Goal: Task Accomplishment & Management: Use online tool/utility

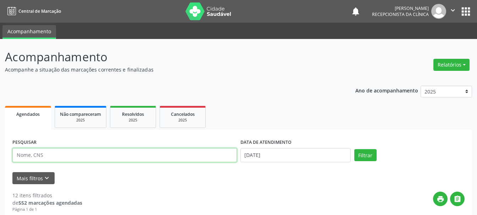
click at [77, 158] on input "text" at bounding box center [124, 155] width 225 height 14
type input "JOY"
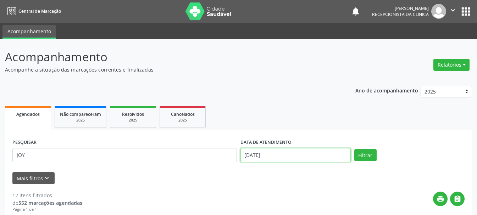
click at [262, 157] on input "[DATE]" at bounding box center [296, 155] width 110 height 14
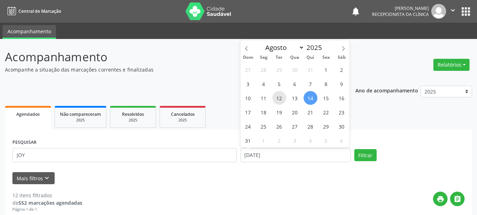
click at [282, 96] on span "12" at bounding box center [280, 98] width 14 height 14
type input "12/08/2025"
click at [282, 96] on span "12" at bounding box center [280, 98] width 14 height 14
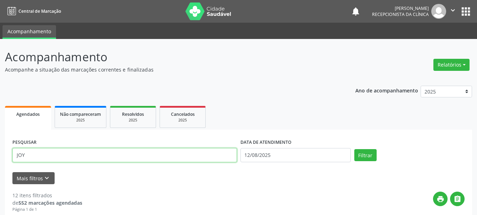
click at [108, 156] on input "JOY" at bounding box center [124, 155] width 225 height 14
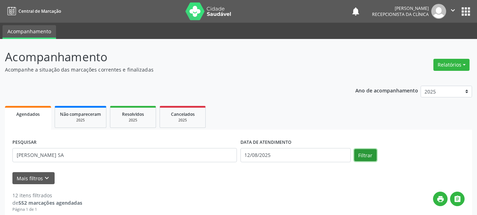
click at [361, 155] on button "Filtrar" at bounding box center [366, 155] width 22 height 12
click at [359, 153] on button "Filtrar" at bounding box center [366, 155] width 22 height 12
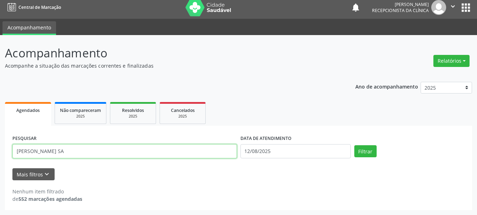
click at [33, 153] on input "[PERSON_NAME] SA" at bounding box center [124, 151] width 225 height 14
type input "[PERSON_NAME][MEDICAL_DATA] SA"
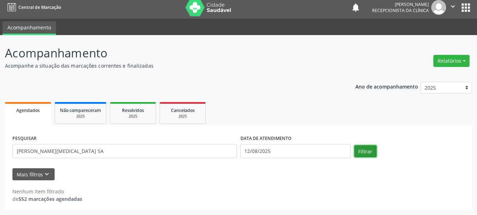
click at [371, 151] on button "Filtrar" at bounding box center [366, 152] width 22 height 12
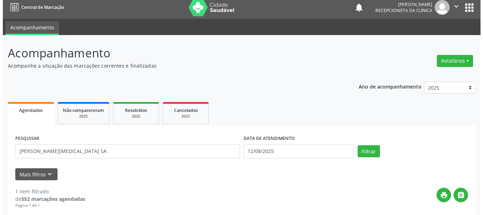
scroll to position [75, 0]
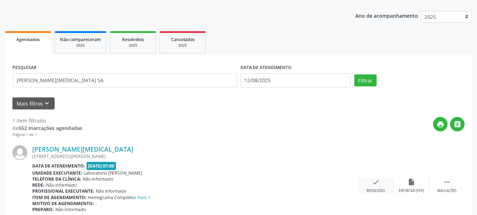
click at [370, 186] on div "check Resolvido" at bounding box center [376, 186] width 35 height 15
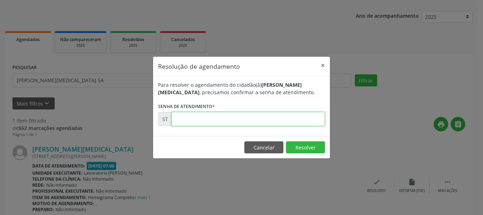
click at [197, 123] on input "text" at bounding box center [247, 119] width 153 height 14
type input "00014952"
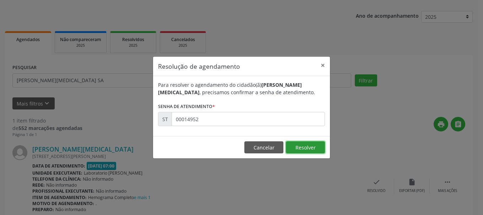
click at [306, 146] on button "Resolver" at bounding box center [305, 148] width 39 height 12
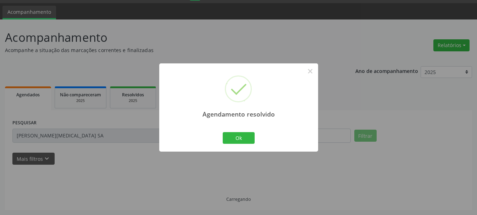
scroll to position [4, 0]
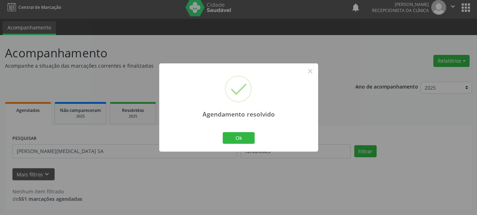
click at [244, 131] on div "Ok Cancel" at bounding box center [238, 138] width 35 height 15
click at [241, 132] on div "Ok Cancel" at bounding box center [238, 138] width 35 height 15
click at [238, 137] on button "Ok" at bounding box center [239, 138] width 32 height 12
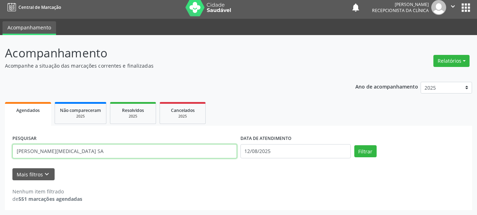
click at [199, 155] on input "[PERSON_NAME][MEDICAL_DATA] SA" at bounding box center [124, 151] width 225 height 14
type input "J"
type input "[PERSON_NAME]"
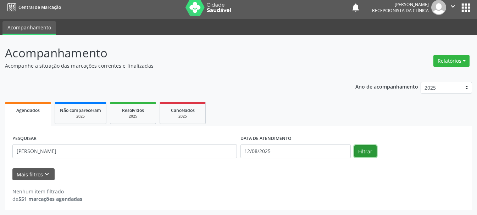
click at [367, 153] on button "Filtrar" at bounding box center [366, 152] width 22 height 12
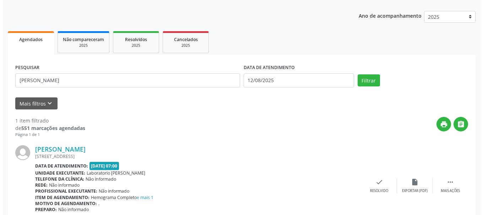
scroll to position [106, 0]
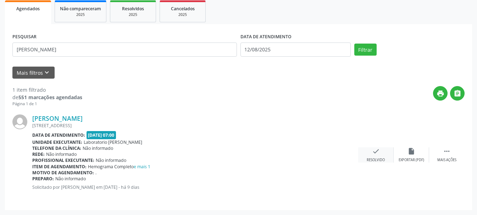
click at [374, 153] on icon "check" at bounding box center [376, 152] width 8 height 8
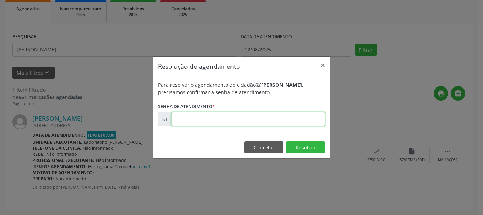
click at [233, 125] on input "text" at bounding box center [247, 119] width 153 height 14
type input "00014958"
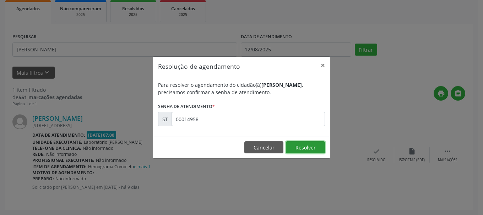
click at [302, 148] on button "Resolver" at bounding box center [305, 148] width 39 height 12
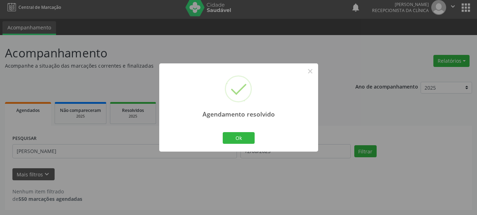
scroll to position [4, 0]
click at [239, 140] on button "Ok" at bounding box center [239, 138] width 32 height 12
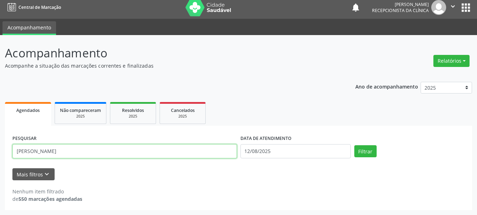
click at [179, 153] on input "[PERSON_NAME]" at bounding box center [124, 151] width 225 height 14
type input "M"
type input "709201228835639"
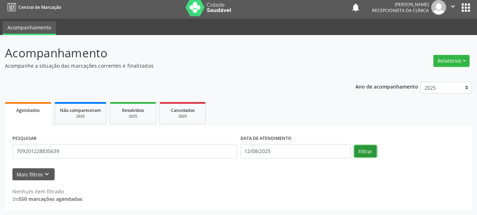
click at [361, 152] on button "Filtrar" at bounding box center [366, 152] width 22 height 12
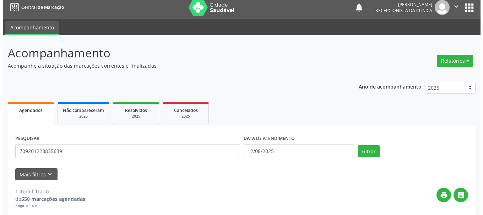
scroll to position [75, 0]
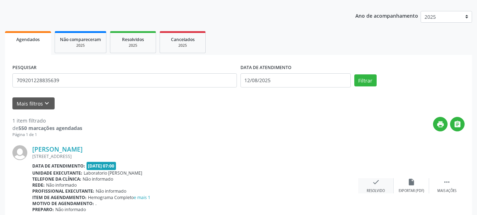
click at [378, 183] on icon "check" at bounding box center [376, 183] width 8 height 8
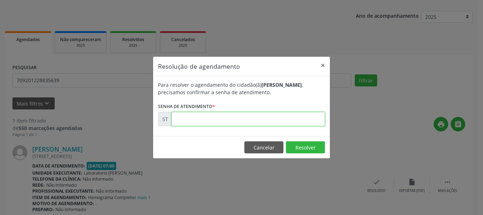
click at [227, 120] on input "text" at bounding box center [247, 119] width 153 height 14
type input "00014948"
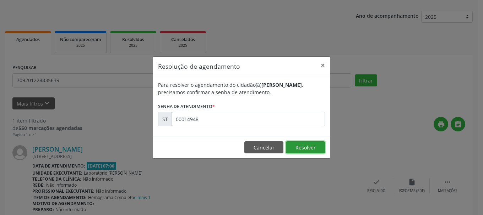
click at [310, 149] on button "Resolver" at bounding box center [305, 148] width 39 height 12
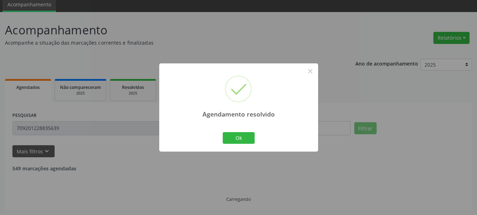
scroll to position [4, 0]
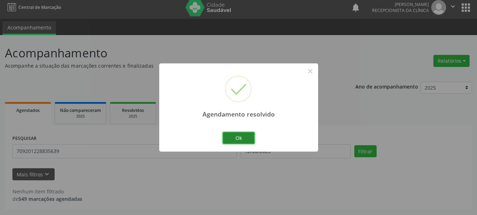
click at [240, 137] on button "Ok" at bounding box center [239, 138] width 32 height 12
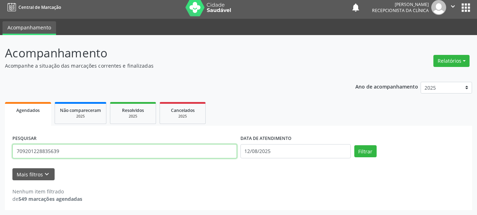
click at [211, 153] on input "709201228835639" at bounding box center [124, 151] width 225 height 14
type input "7"
type input "706003369797147"
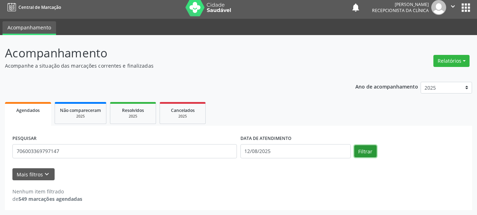
click at [372, 147] on button "Filtrar" at bounding box center [366, 152] width 22 height 12
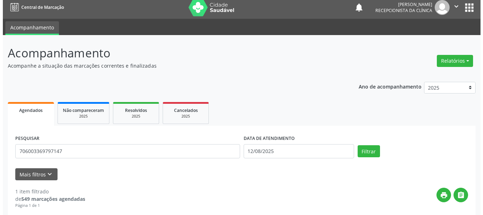
scroll to position [106, 0]
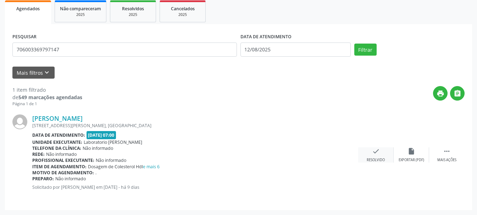
click at [379, 155] on div "check Resolvido" at bounding box center [376, 155] width 35 height 15
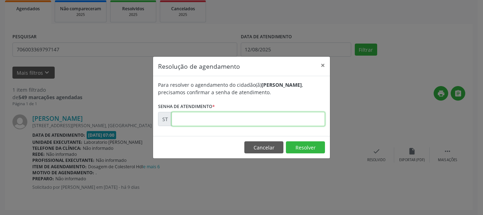
click at [251, 118] on input "text" at bounding box center [247, 119] width 153 height 14
type input "00014931"
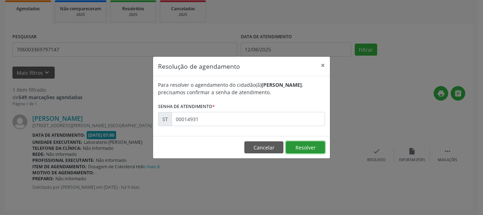
click at [313, 147] on button "Resolver" at bounding box center [305, 148] width 39 height 12
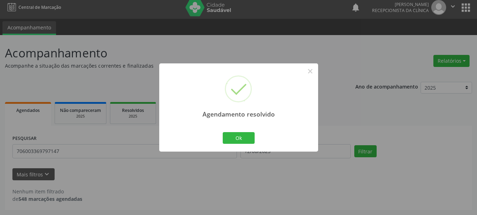
scroll to position [4, 0]
click at [241, 135] on button "Ok" at bounding box center [239, 138] width 32 height 12
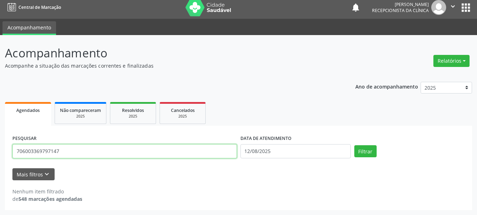
click at [204, 153] on input "706003369797147" at bounding box center [124, 151] width 225 height 14
type input "7"
type input "704203721516384"
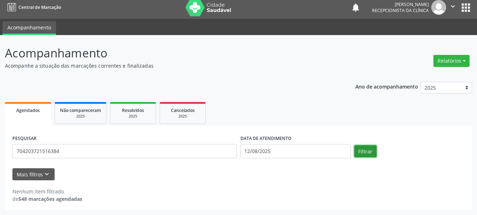
click at [365, 153] on button "Filtrar" at bounding box center [366, 152] width 22 height 12
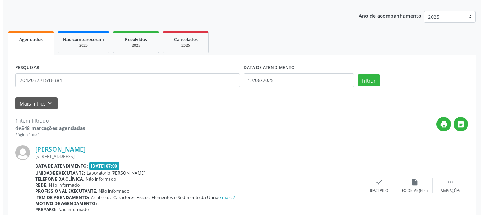
scroll to position [106, 0]
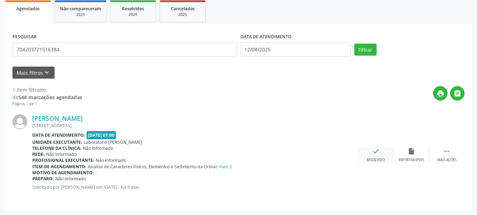
click at [379, 153] on icon "check" at bounding box center [376, 152] width 8 height 8
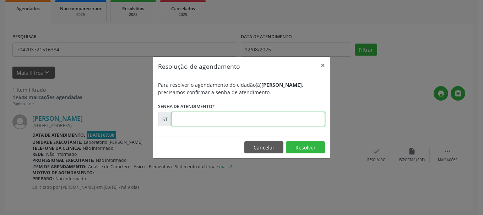
click at [244, 114] on input "text" at bounding box center [247, 119] width 153 height 14
type input "00014972"
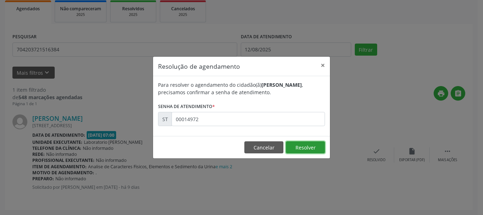
click at [312, 146] on button "Resolver" at bounding box center [305, 148] width 39 height 12
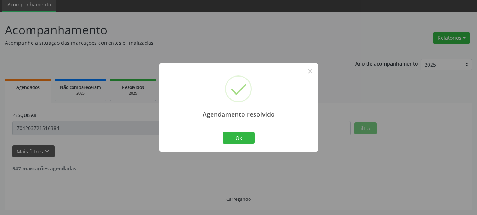
scroll to position [4, 0]
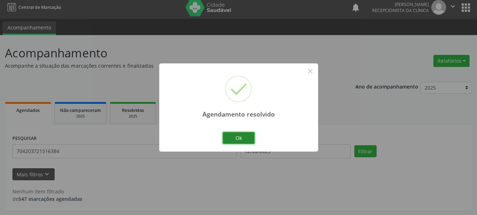
click at [241, 138] on button "Ok" at bounding box center [239, 138] width 32 height 12
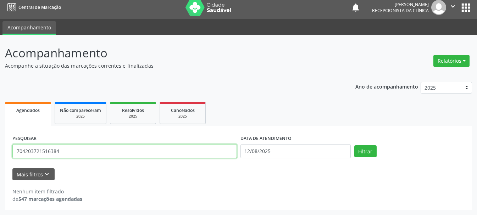
click at [152, 156] on input "704203721516384" at bounding box center [124, 151] width 225 height 14
type input "7"
type input "898004035941494"
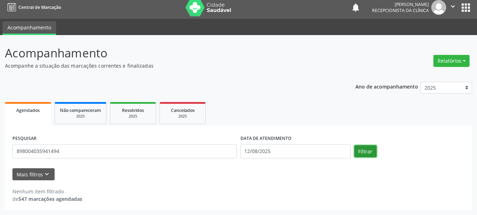
click at [359, 150] on button "Filtrar" at bounding box center [366, 152] width 22 height 12
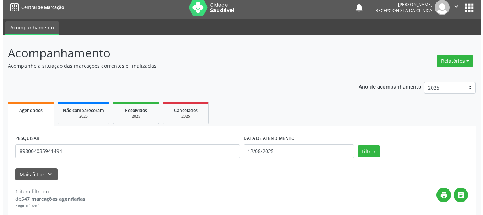
scroll to position [106, 0]
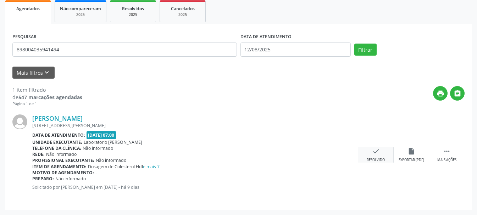
click at [378, 149] on icon "check" at bounding box center [376, 152] width 8 height 8
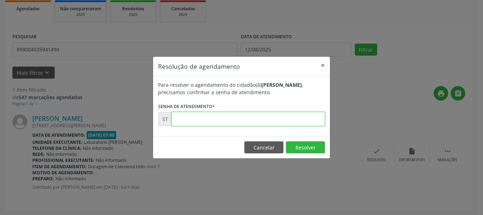
click at [194, 121] on input "text" at bounding box center [247, 119] width 153 height 14
type input "00014933"
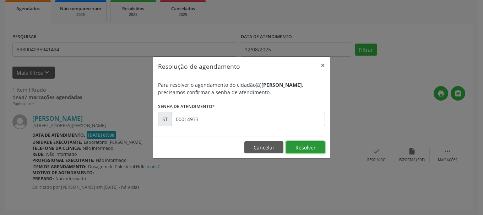
click at [298, 148] on button "Resolver" at bounding box center [305, 148] width 39 height 12
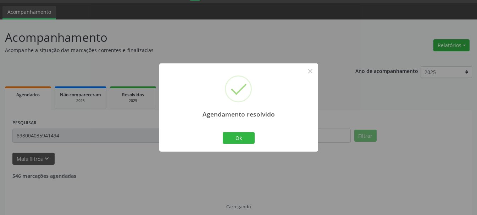
scroll to position [4, 0]
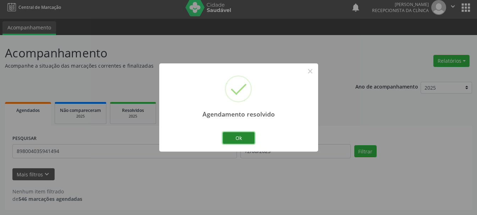
click at [244, 136] on button "Ok" at bounding box center [239, 138] width 32 height 12
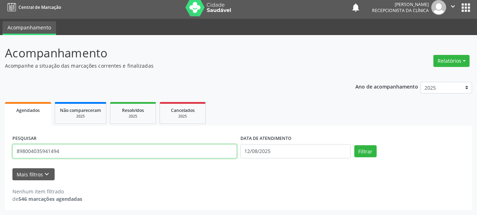
click at [196, 149] on input "898004035941494" at bounding box center [124, 151] width 225 height 14
type input "898004060654894"
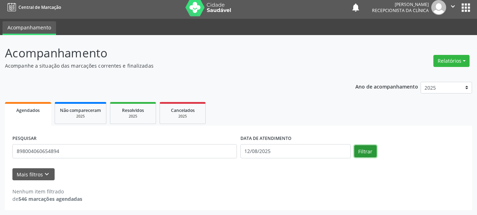
click at [369, 154] on button "Filtrar" at bounding box center [366, 152] width 22 height 12
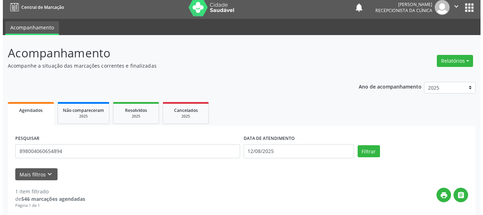
scroll to position [106, 0]
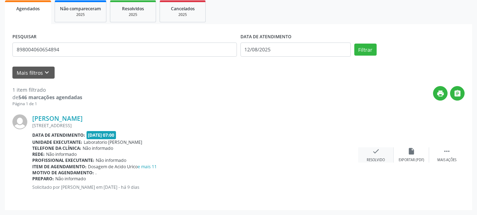
click at [378, 154] on icon "check" at bounding box center [376, 152] width 8 height 8
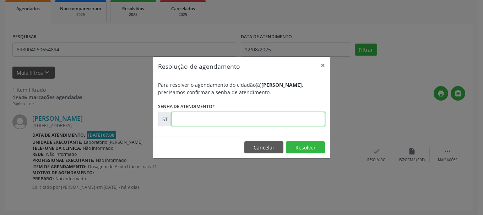
click at [193, 120] on input "text" at bounding box center [247, 119] width 153 height 14
type input "00014980"
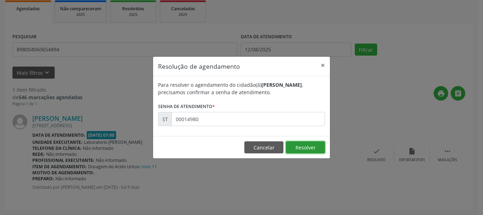
click at [309, 150] on button "Resolver" at bounding box center [305, 148] width 39 height 12
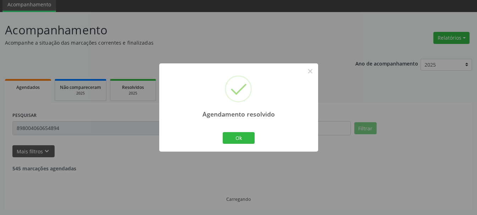
scroll to position [4, 0]
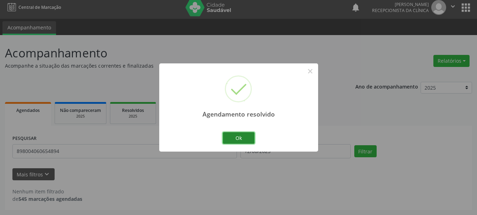
click at [233, 135] on button "Ok" at bounding box center [239, 138] width 32 height 12
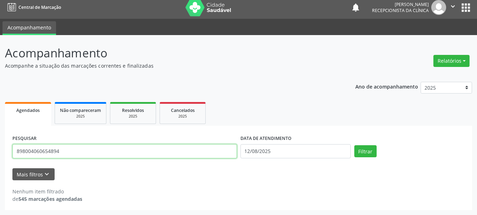
click at [205, 146] on input "898004060654894" at bounding box center [124, 151] width 225 height 14
type input "8"
type input "898003709004227"
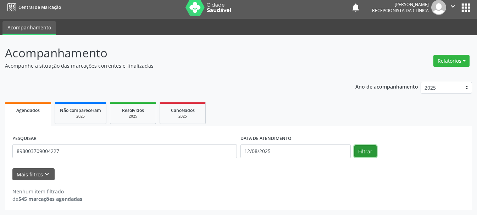
click at [355, 150] on button "Filtrar" at bounding box center [366, 152] width 22 height 12
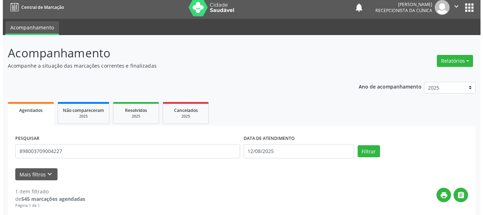
scroll to position [106, 0]
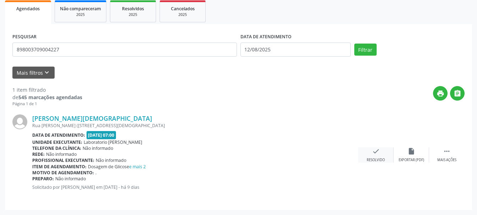
click at [373, 151] on icon "check" at bounding box center [376, 152] width 8 height 8
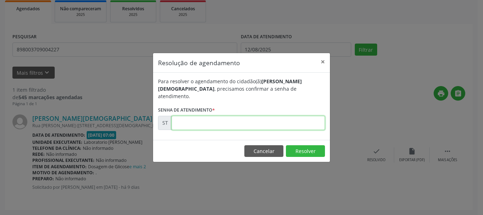
click at [257, 124] on input "text" at bounding box center [247, 123] width 153 height 14
type input "00014967"
click at [319, 155] on footer "Cancelar Resolver" at bounding box center [241, 151] width 177 height 22
click at [319, 150] on button "Resolver" at bounding box center [305, 152] width 39 height 12
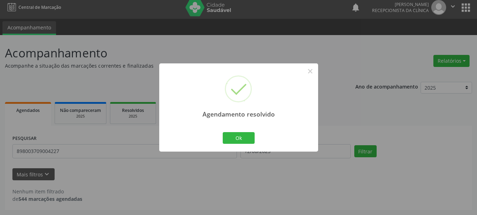
scroll to position [4, 0]
click at [244, 137] on button "Ok" at bounding box center [239, 138] width 32 height 12
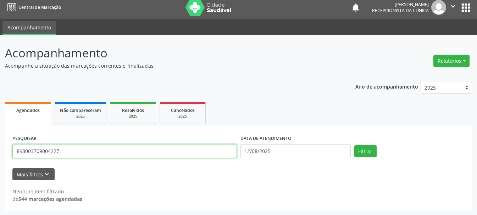
click at [175, 152] on input "898003709004227" at bounding box center [124, 151] width 225 height 14
type input "8"
type input "706004845065448"
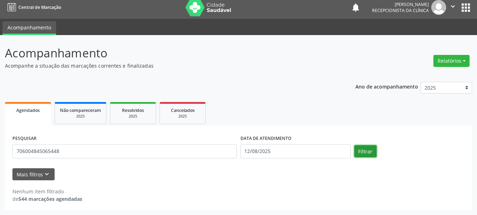
click at [370, 150] on button "Filtrar" at bounding box center [366, 152] width 22 height 12
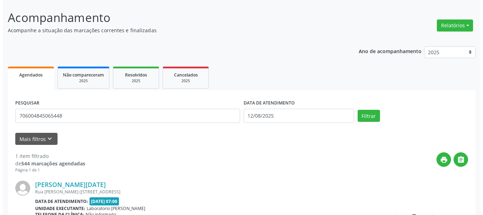
scroll to position [75, 0]
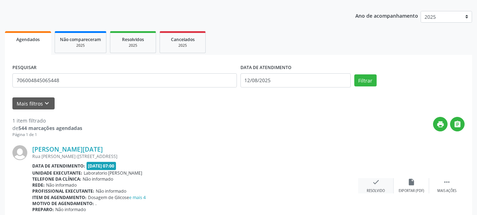
click at [366, 186] on div "check Resolvido" at bounding box center [376, 186] width 35 height 15
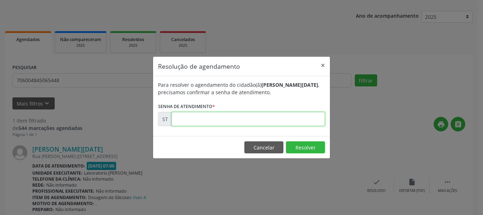
click at [236, 114] on input "text" at bounding box center [247, 119] width 153 height 14
type input "00014944"
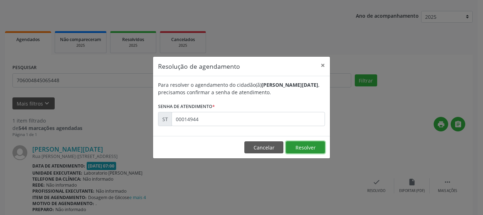
click at [312, 151] on button "Resolver" at bounding box center [305, 148] width 39 height 12
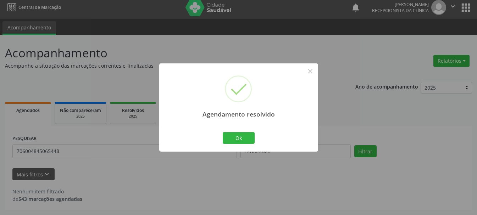
scroll to position [4, 0]
click at [245, 137] on button "Ok" at bounding box center [239, 138] width 32 height 12
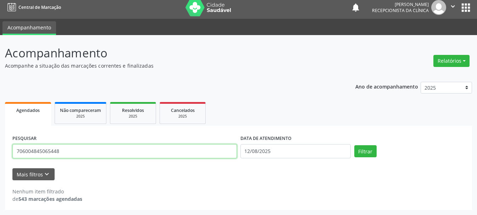
click at [212, 158] on input "706004845065448" at bounding box center [124, 151] width 225 height 14
type input "7"
type input "898002311545231"
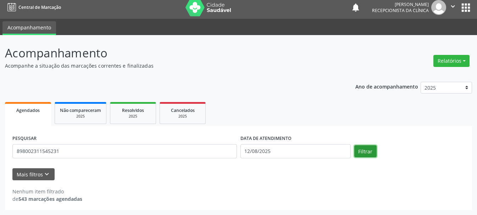
click at [364, 152] on button "Filtrar" at bounding box center [366, 152] width 22 height 12
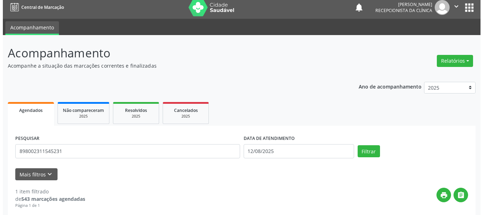
scroll to position [106, 0]
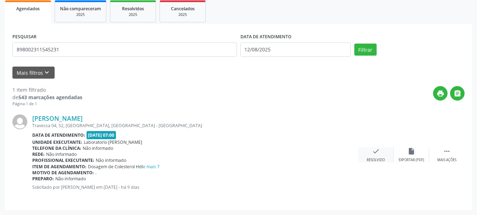
click at [378, 155] on icon "check" at bounding box center [376, 152] width 8 height 8
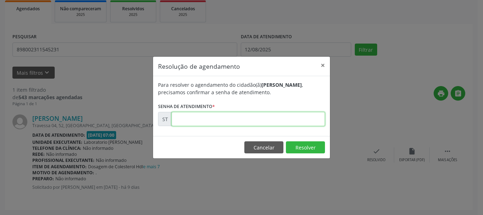
click at [311, 126] on input "text" at bounding box center [247, 119] width 153 height 14
type input "00014936"
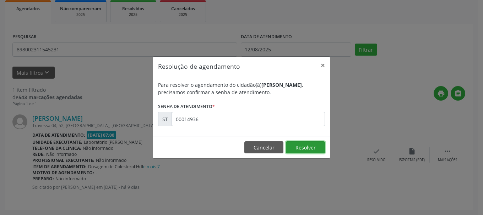
click at [311, 146] on button "Resolver" at bounding box center [305, 148] width 39 height 12
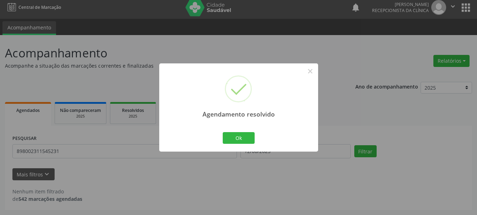
scroll to position [4, 0]
click at [238, 138] on button "Ok" at bounding box center [239, 138] width 32 height 12
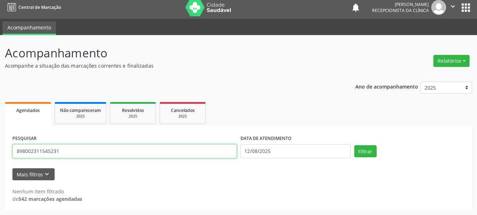
click at [159, 152] on input "898002311545231" at bounding box center [124, 151] width 225 height 14
type input "8"
type input "898002993418027"
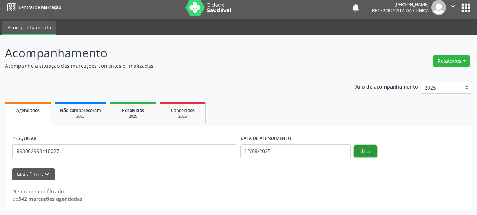
click at [366, 152] on button "Filtrar" at bounding box center [366, 152] width 22 height 12
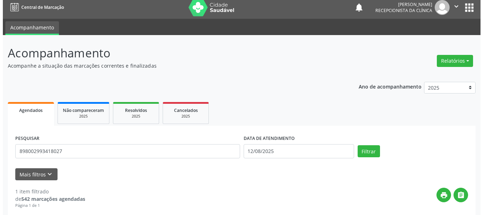
scroll to position [106, 0]
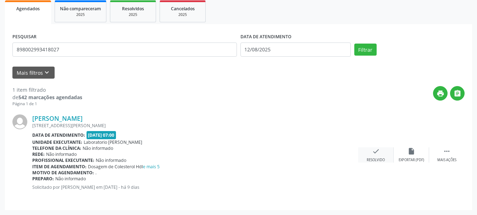
click at [376, 158] on div "Resolvido" at bounding box center [376, 160] width 18 height 5
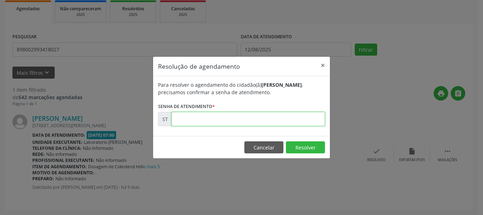
click at [213, 117] on input "text" at bounding box center [247, 119] width 153 height 14
type input "00014941"
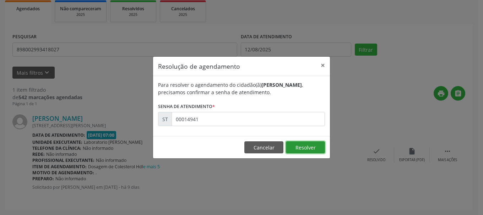
click at [317, 143] on button "Resolver" at bounding box center [305, 148] width 39 height 12
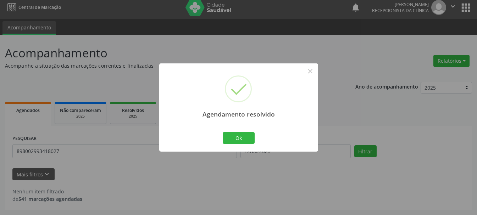
scroll to position [4, 0]
click at [250, 139] on button "Ok" at bounding box center [239, 138] width 32 height 12
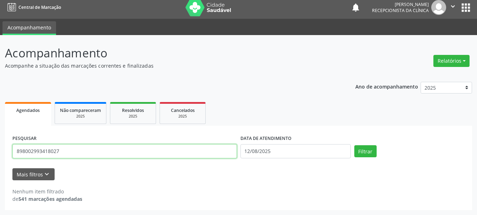
click at [187, 151] on input "898002993418027" at bounding box center [124, 151] width 225 height 14
type input "898002993744897"
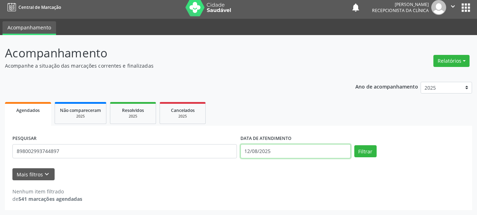
click at [302, 151] on input "12/08/2025" at bounding box center [296, 151] width 110 height 14
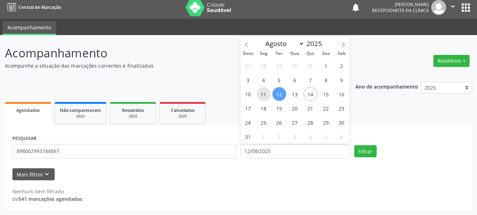
click at [263, 92] on span "11" at bounding box center [264, 94] width 14 height 14
type input "[DATE]"
click at [263, 92] on span "11" at bounding box center [264, 94] width 14 height 14
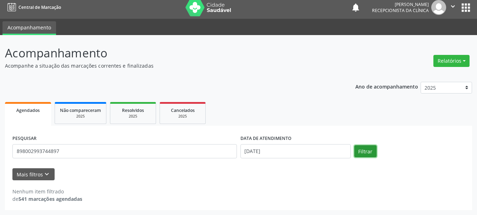
click at [361, 149] on button "Filtrar" at bounding box center [366, 152] width 22 height 12
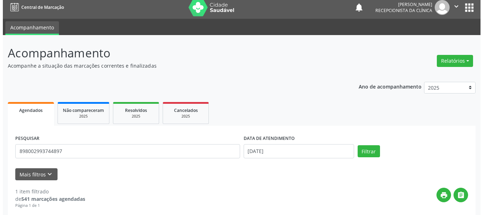
scroll to position [106, 0]
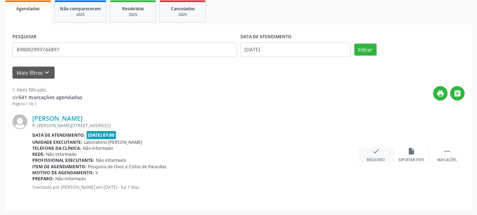
click at [372, 152] on icon "check" at bounding box center [376, 152] width 8 height 8
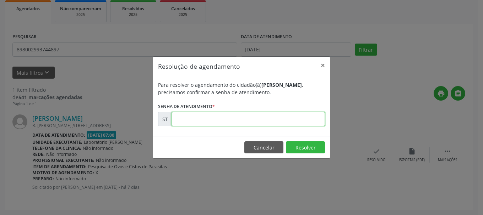
click at [223, 119] on input "text" at bounding box center [247, 119] width 153 height 14
type input "00015514"
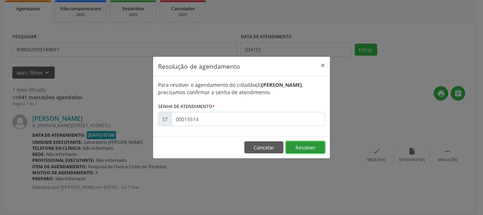
click at [300, 150] on button "Resolver" at bounding box center [305, 148] width 39 height 12
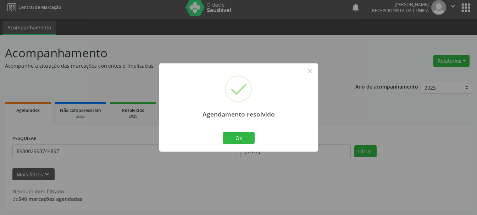
scroll to position [4, 0]
drag, startPoint x: 235, startPoint y: 135, endPoint x: 186, endPoint y: 153, distance: 52.7
click at [235, 135] on button "Ok" at bounding box center [239, 138] width 32 height 12
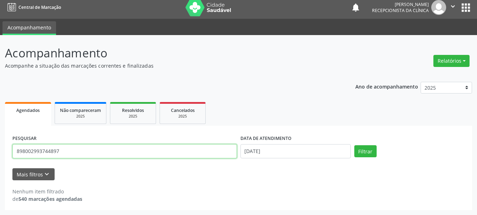
click at [180, 155] on input "898002993744897" at bounding box center [124, 151] width 225 height 14
type input "898001058722583"
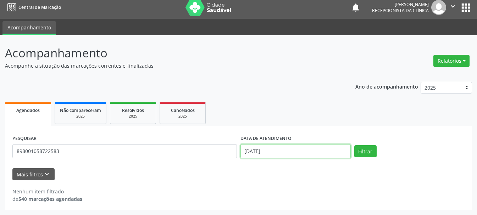
click at [306, 153] on input "[DATE]" at bounding box center [296, 151] width 110 height 14
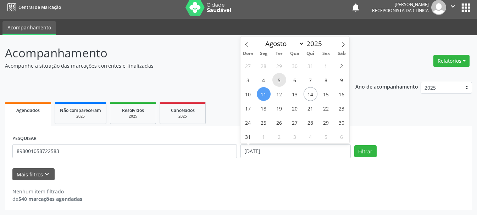
click at [284, 83] on span "5" at bounding box center [280, 80] width 14 height 14
type input "[DATE]"
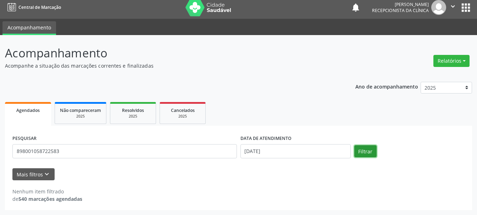
click at [371, 153] on button "Filtrar" at bounding box center [366, 152] width 22 height 12
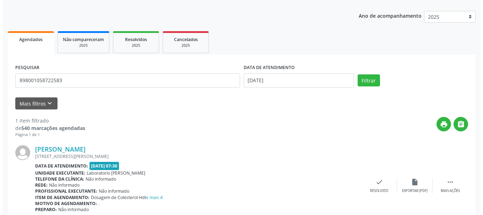
scroll to position [106, 0]
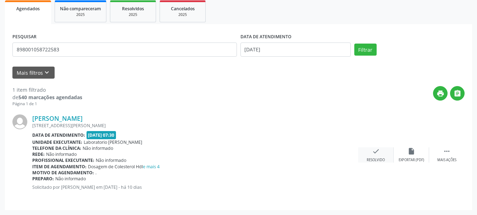
click at [374, 150] on icon "check" at bounding box center [376, 152] width 8 height 8
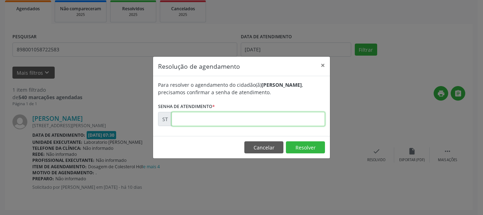
click at [295, 125] on input "text" at bounding box center [247, 119] width 153 height 14
type input "00014675"
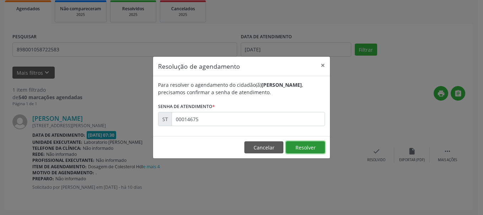
click at [308, 143] on button "Resolver" at bounding box center [305, 148] width 39 height 12
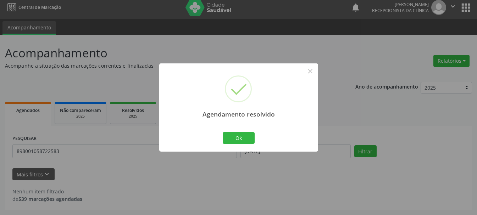
scroll to position [4, 0]
click at [246, 138] on button "Ok" at bounding box center [239, 138] width 32 height 12
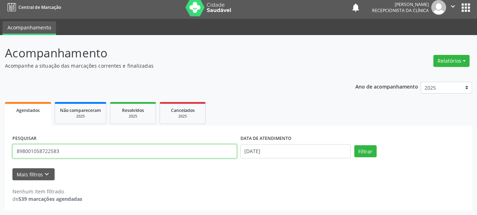
click at [117, 156] on input "898001058722583" at bounding box center [124, 151] width 225 height 14
type input "8"
type input "164261546370006"
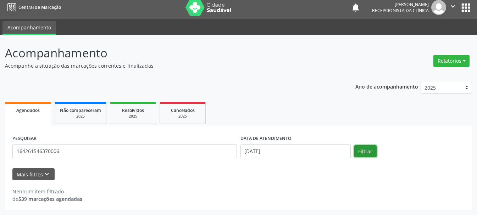
click at [370, 153] on button "Filtrar" at bounding box center [366, 152] width 22 height 12
click at [195, 163] on div "PESQUISAR 164261546370006" at bounding box center [125, 148] width 228 height 30
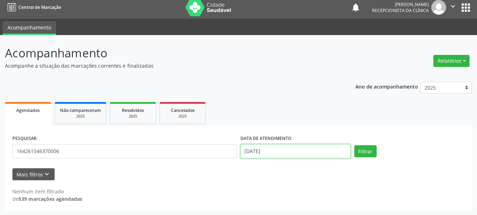
click at [275, 149] on input "[DATE]" at bounding box center [296, 151] width 110 height 14
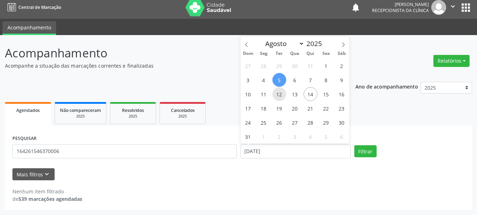
click at [282, 96] on span "12" at bounding box center [280, 94] width 14 height 14
type input "12/08/2025"
click at [282, 96] on span "12" at bounding box center [280, 94] width 14 height 14
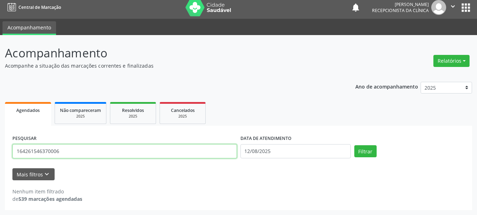
click at [194, 152] on input "164261546370006" at bounding box center [124, 151] width 225 height 14
type input "1"
type input "700005007474007"
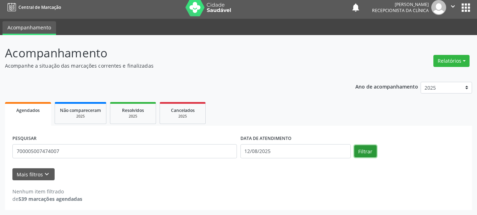
click at [362, 150] on button "Filtrar" at bounding box center [366, 152] width 22 height 12
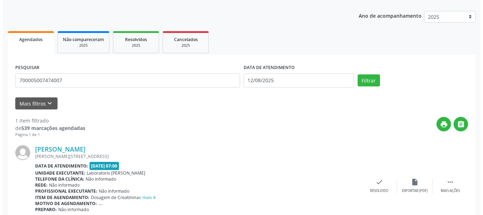
scroll to position [106, 0]
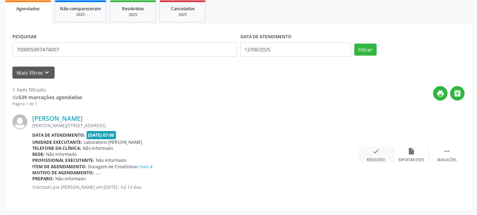
click at [382, 153] on div "check Resolvido" at bounding box center [376, 155] width 35 height 15
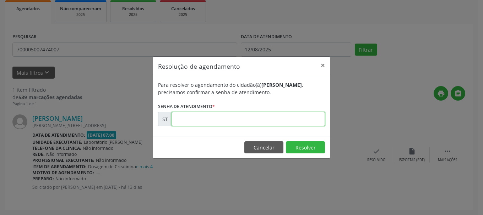
click at [261, 121] on input "text" at bounding box center [247, 119] width 153 height 14
type input "00014527"
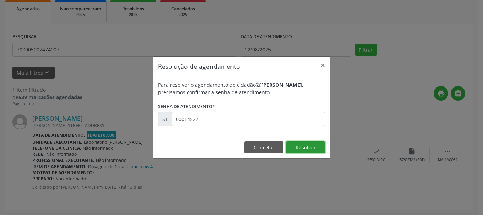
click at [313, 147] on button "Resolver" at bounding box center [305, 148] width 39 height 12
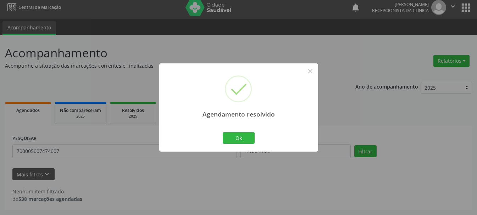
scroll to position [4, 0]
click at [247, 140] on button "Ok" at bounding box center [239, 138] width 32 height 12
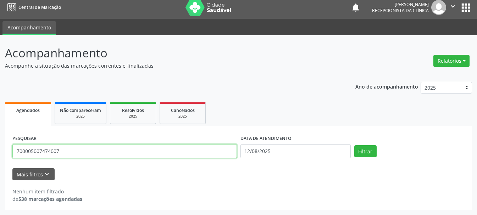
click at [219, 151] on input "700005007474007" at bounding box center [124, 151] width 225 height 14
type input "7"
type input "898050063925593"
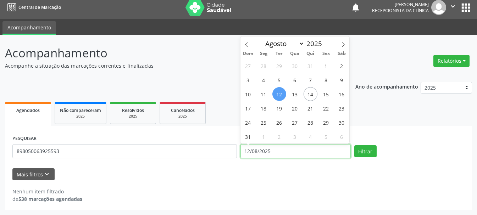
click at [277, 152] on input "12/08/2025" at bounding box center [296, 151] width 110 height 14
click at [265, 77] on span "4" at bounding box center [264, 80] width 14 height 14
type input "[DATE]"
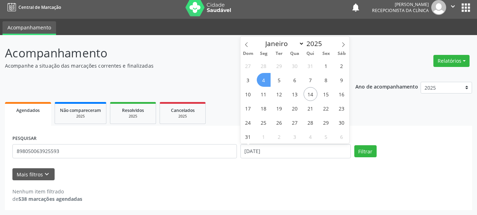
click at [265, 77] on span "4" at bounding box center [264, 80] width 14 height 14
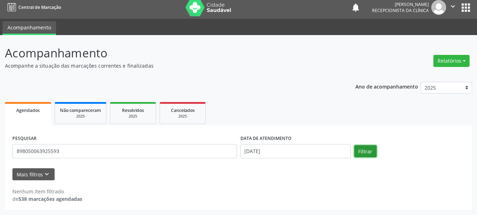
click at [375, 154] on button "Filtrar" at bounding box center [366, 152] width 22 height 12
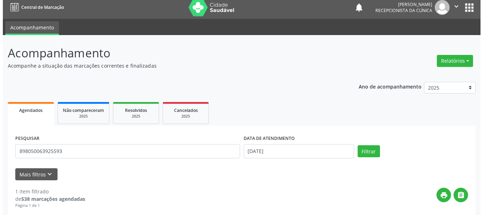
scroll to position [106, 0]
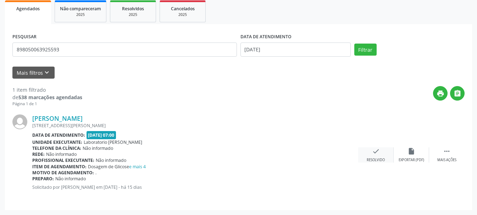
click at [379, 154] on icon "check" at bounding box center [376, 152] width 8 height 8
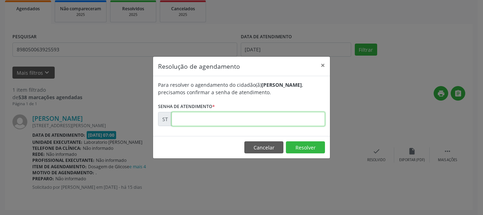
click at [299, 121] on input "text" at bounding box center [247, 119] width 153 height 14
type input "00013965"
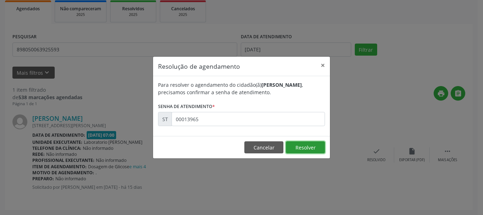
click at [315, 149] on button "Resolver" at bounding box center [305, 148] width 39 height 12
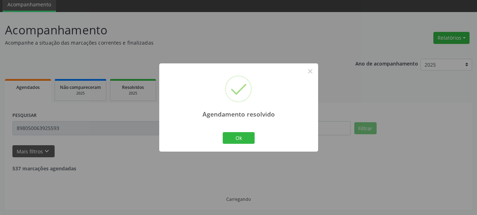
scroll to position [4, 0]
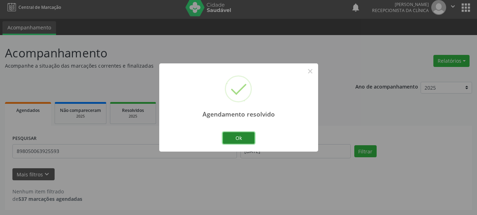
click at [235, 136] on button "Ok" at bounding box center [239, 138] width 32 height 12
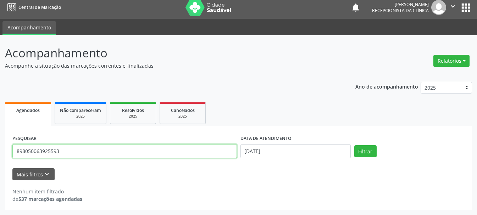
click at [216, 153] on input "898050063925593" at bounding box center [124, 151] width 225 height 14
type input "8"
type input "706701747188120"
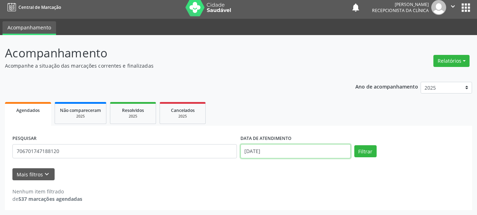
click at [286, 154] on input "[DATE]" at bounding box center [296, 151] width 110 height 14
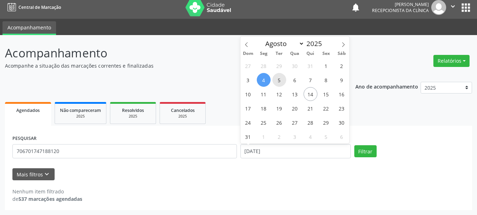
click at [284, 78] on span "5" at bounding box center [280, 80] width 14 height 14
type input "[DATE]"
click at [284, 78] on span "5" at bounding box center [280, 80] width 14 height 14
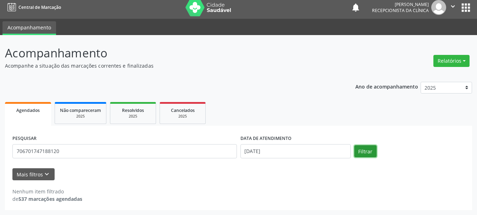
click at [371, 152] on button "Filtrar" at bounding box center [366, 152] width 22 height 12
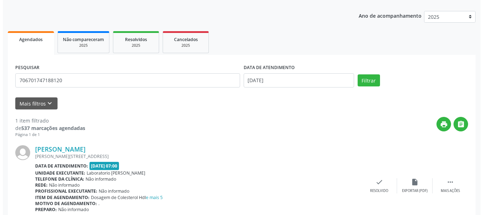
scroll to position [106, 0]
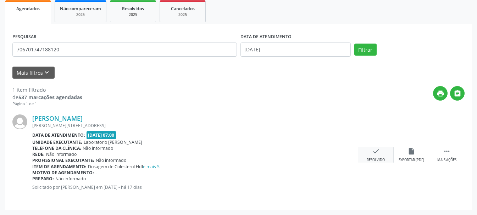
click at [372, 155] on div "check Resolvido" at bounding box center [376, 155] width 35 height 15
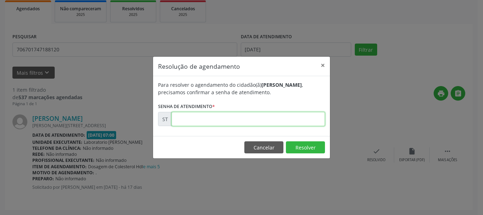
click at [241, 126] on input "text" at bounding box center [247, 119] width 153 height 14
type input "00013068"
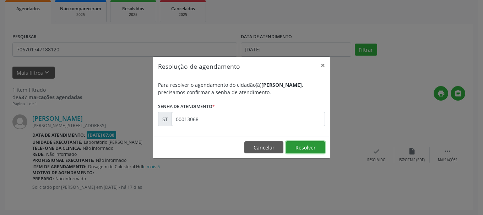
click at [292, 146] on button "Resolver" at bounding box center [305, 148] width 39 height 12
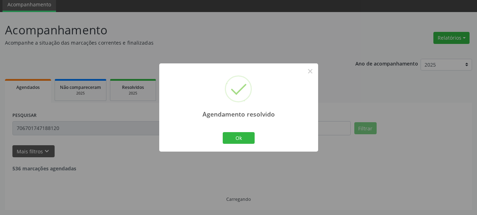
scroll to position [4, 0]
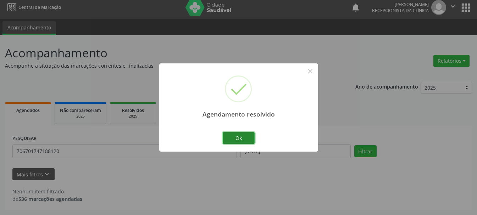
click at [232, 135] on button "Ok" at bounding box center [239, 138] width 32 height 12
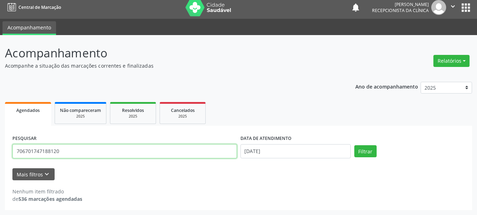
click at [186, 152] on input "706701747188120" at bounding box center [124, 151] width 225 height 14
type input "7"
type input "898004500158555"
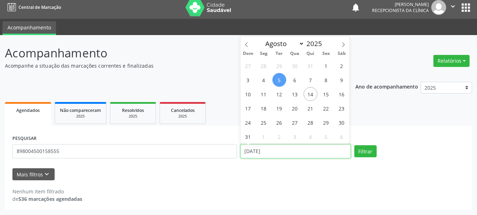
click at [259, 151] on input "[DATE]" at bounding box center [296, 151] width 110 height 14
click at [278, 92] on span "12" at bounding box center [280, 94] width 14 height 14
type input "12/08/2025"
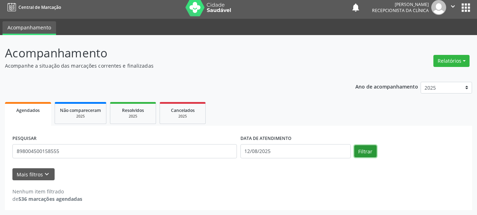
click at [366, 148] on button "Filtrar" at bounding box center [366, 152] width 22 height 12
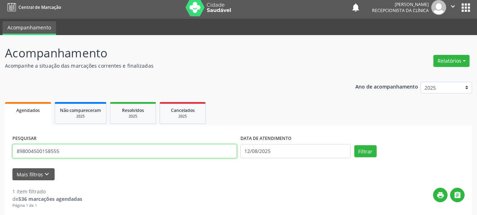
click at [195, 152] on input "898004500158555" at bounding box center [124, 151] width 225 height 14
type input "8"
type input "162208914660006"
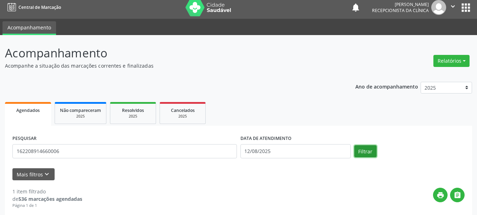
click at [364, 150] on button "Filtrar" at bounding box center [366, 152] width 22 height 12
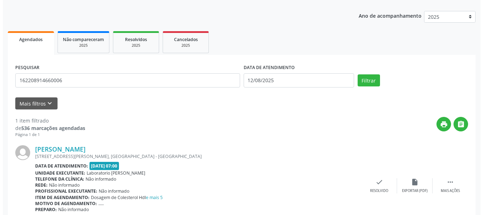
scroll to position [106, 0]
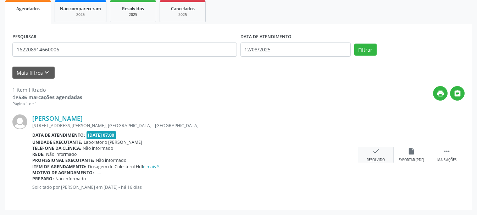
click at [371, 158] on div "Resolvido" at bounding box center [376, 160] width 18 height 5
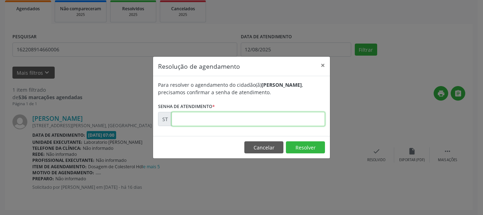
click at [263, 121] on input "text" at bounding box center [247, 119] width 153 height 14
type input "00013495"
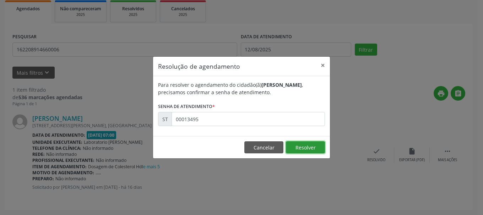
click at [301, 148] on button "Resolver" at bounding box center [305, 148] width 39 height 12
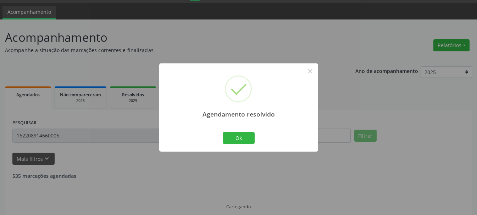
scroll to position [4, 0]
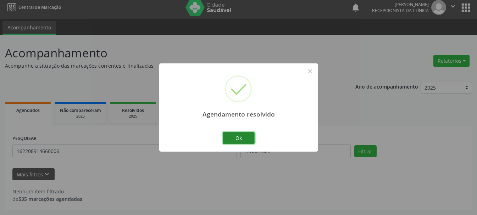
click at [244, 142] on button "Ok" at bounding box center [239, 138] width 32 height 12
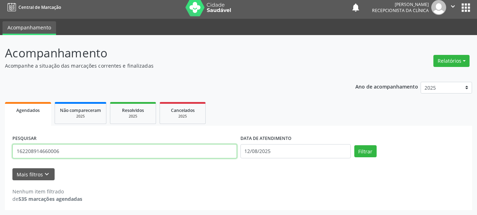
click at [185, 158] on input "162208914660006" at bounding box center [124, 151] width 225 height 14
type input "1"
type input "898003714388674"
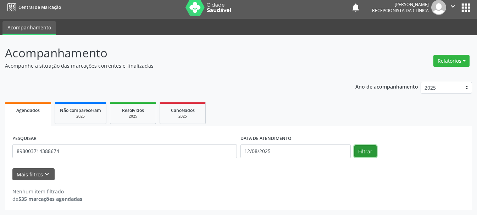
click at [369, 152] on button "Filtrar" at bounding box center [366, 152] width 22 height 12
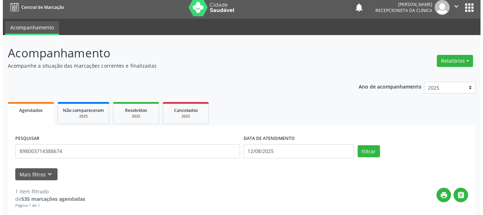
scroll to position [106, 0]
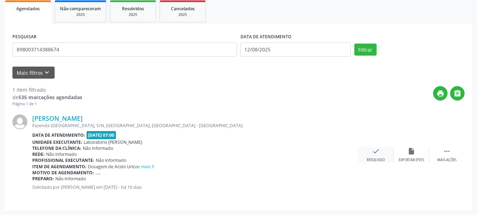
click at [369, 158] on div "Resolvido" at bounding box center [376, 160] width 18 height 5
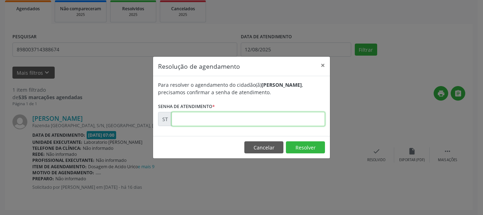
click at [236, 124] on input "text" at bounding box center [247, 119] width 153 height 14
type input "00013493"
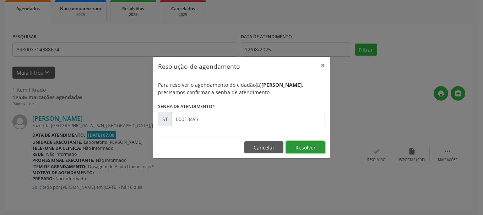
click at [296, 147] on button "Resolver" at bounding box center [305, 148] width 39 height 12
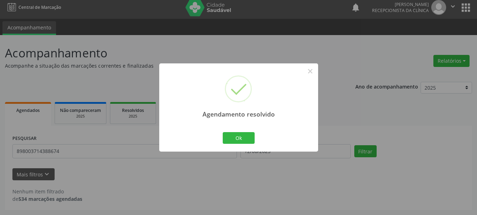
scroll to position [4, 0]
click at [248, 135] on button "Ok" at bounding box center [239, 138] width 32 height 12
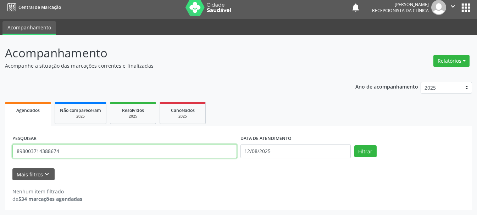
click at [210, 152] on input "898003714388674" at bounding box center [124, 151] width 225 height 14
click at [55, 151] on input "898004817347" at bounding box center [124, 151] width 225 height 14
type input "898004817348293"
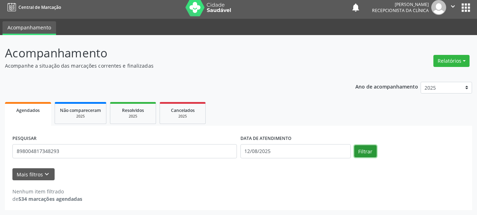
click at [368, 152] on button "Filtrar" at bounding box center [366, 152] width 22 height 12
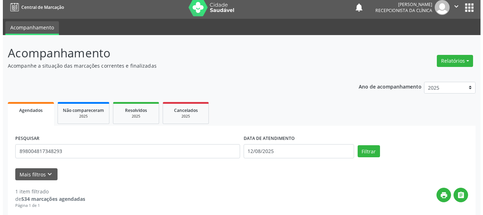
scroll to position [106, 0]
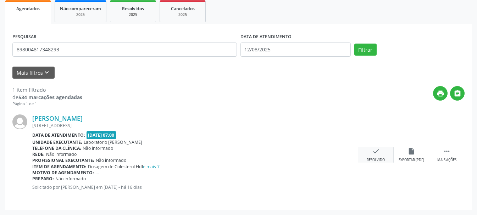
click at [375, 151] on icon "check" at bounding box center [376, 152] width 8 height 8
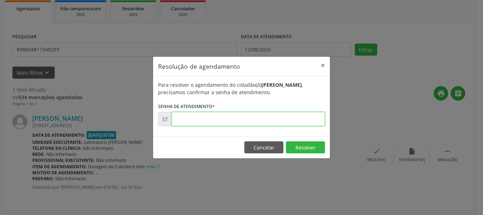
click at [235, 119] on input "text" at bounding box center [247, 119] width 153 height 14
type input "00013577"
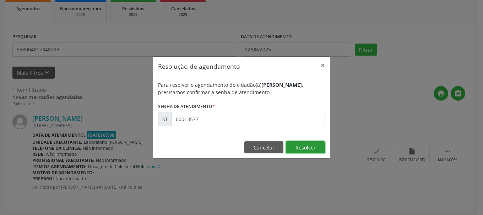
click at [306, 148] on button "Resolver" at bounding box center [305, 148] width 39 height 12
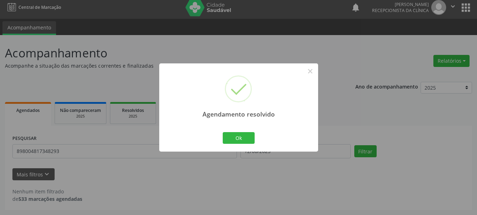
scroll to position [4, 0]
click at [246, 139] on button "Ok" at bounding box center [239, 138] width 32 height 12
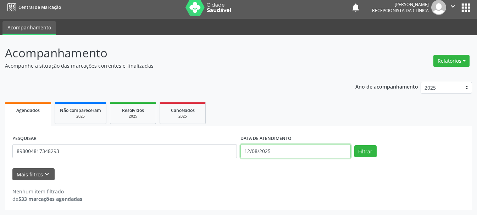
click at [286, 152] on input "12/08/2025" at bounding box center [296, 151] width 110 height 14
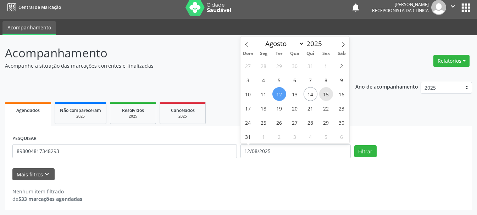
click at [326, 94] on span "15" at bounding box center [326, 94] width 14 height 14
type input "[DATE]"
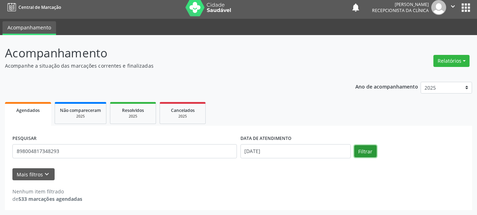
click at [369, 151] on button "Filtrar" at bounding box center [366, 152] width 22 height 12
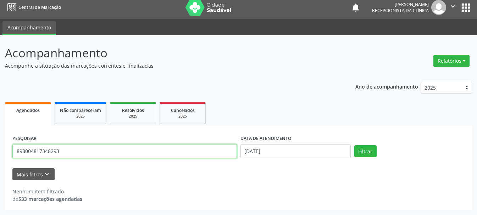
click at [173, 151] on input "898004817348293" at bounding box center [124, 151] width 225 height 14
type input "8"
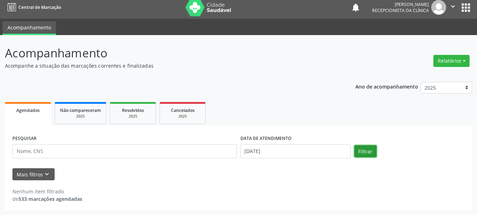
click at [364, 154] on button "Filtrar" at bounding box center [366, 152] width 22 height 12
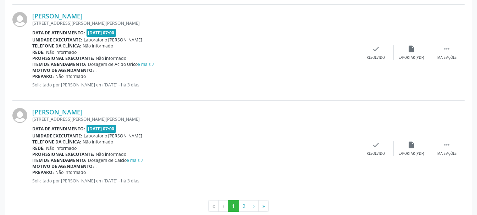
scroll to position [1474, 0]
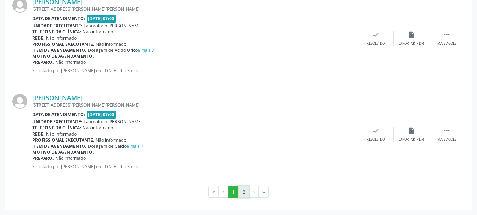
click at [242, 189] on button "2" at bounding box center [244, 192] width 11 height 12
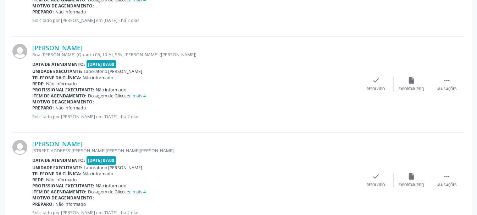
scroll to position [800, 0]
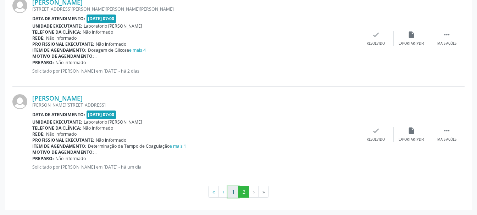
click at [231, 193] on button "1" at bounding box center [233, 192] width 11 height 12
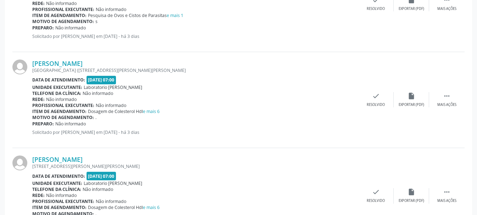
scroll to position [870, 0]
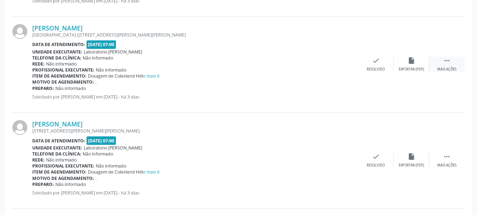
click at [446, 66] on div " Mais ações" at bounding box center [447, 64] width 35 height 15
click at [344, 64] on icon "print" at bounding box center [341, 61] width 8 height 8
click at [442, 157] on div " Mais ações" at bounding box center [447, 160] width 35 height 15
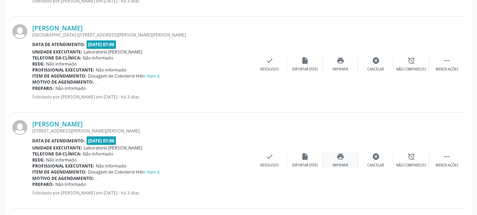
click at [338, 160] on icon "print" at bounding box center [341, 157] width 8 height 8
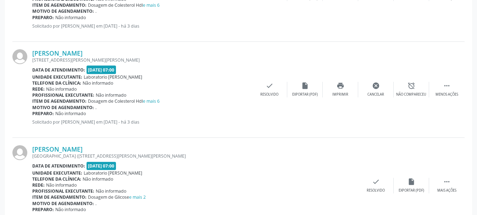
scroll to position [1012, 0]
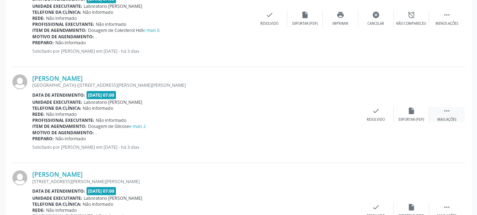
click at [444, 109] on icon "" at bounding box center [447, 111] width 8 height 8
click at [339, 115] on icon "print" at bounding box center [341, 111] width 8 height 8
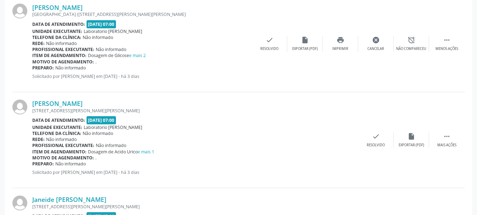
scroll to position [1119, 0]
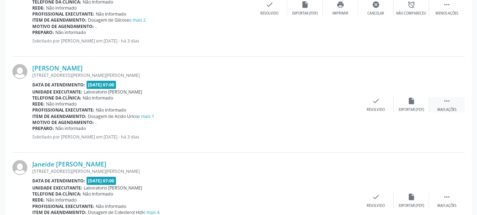
click at [447, 109] on div "Mais ações" at bounding box center [447, 110] width 19 height 5
click at [334, 103] on div "print Imprimir" at bounding box center [340, 104] width 35 height 15
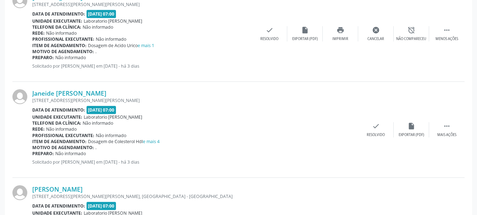
scroll to position [1225, 0]
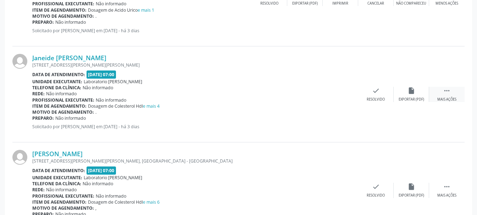
click at [441, 92] on div " Mais ações" at bounding box center [447, 94] width 35 height 15
click at [340, 97] on div "Imprimir" at bounding box center [341, 99] width 16 height 5
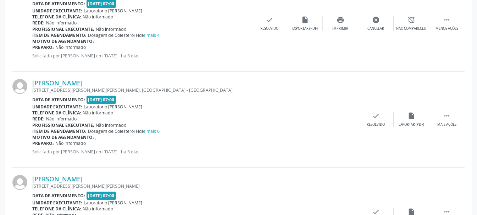
scroll to position [1332, 0]
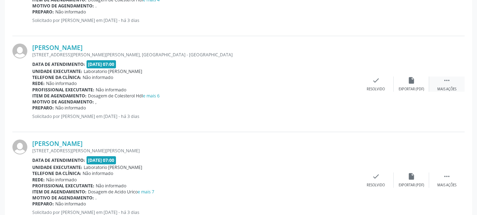
click at [445, 88] on div "Mais ações" at bounding box center [447, 89] width 19 height 5
click at [340, 86] on div "print Imprimir" at bounding box center [340, 84] width 35 height 15
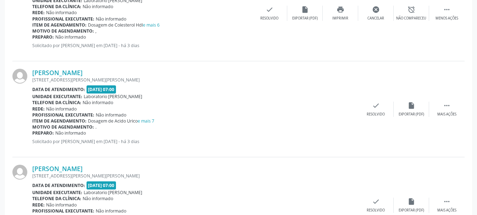
scroll to position [1438, 0]
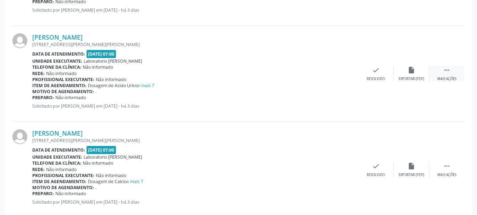
click at [442, 77] on div "Mais ações" at bounding box center [447, 79] width 19 height 5
click at [339, 80] on div "Imprimir" at bounding box center [341, 79] width 16 height 5
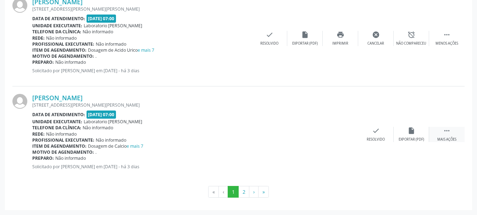
click at [445, 127] on icon "" at bounding box center [447, 131] width 8 height 8
click at [340, 132] on icon "print" at bounding box center [341, 131] width 8 height 8
click at [243, 192] on button "2" at bounding box center [244, 192] width 11 height 12
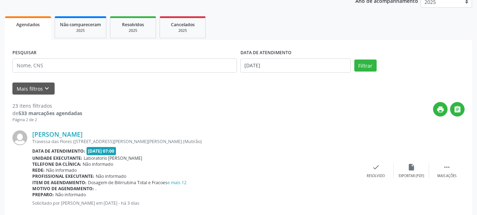
scroll to position [161, 0]
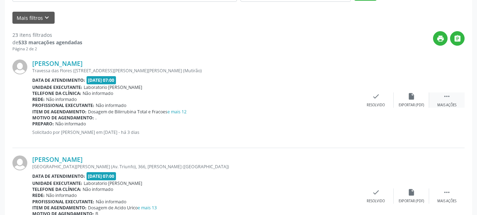
click at [448, 99] on icon "" at bounding box center [447, 97] width 8 height 8
click at [336, 99] on div "print Imprimir" at bounding box center [340, 100] width 35 height 15
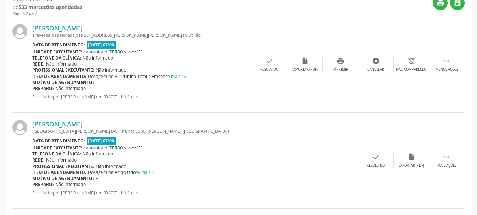
scroll to position [232, 0]
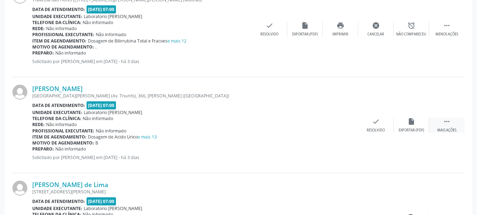
click at [454, 126] on div " Mais ações" at bounding box center [447, 125] width 35 height 15
click at [337, 127] on div "print Imprimir" at bounding box center [340, 125] width 35 height 15
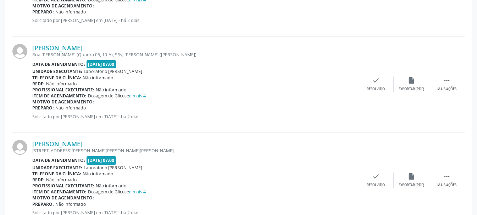
scroll to position [693, 0]
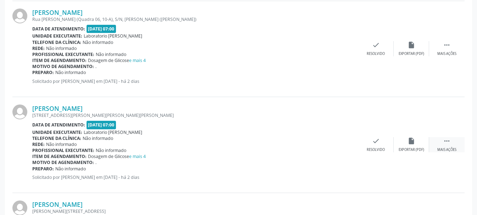
click at [444, 145] on icon "" at bounding box center [447, 141] width 8 height 8
click at [342, 145] on icon "print" at bounding box center [341, 141] width 8 height 8
click at [449, 47] on icon "" at bounding box center [447, 45] width 8 height 8
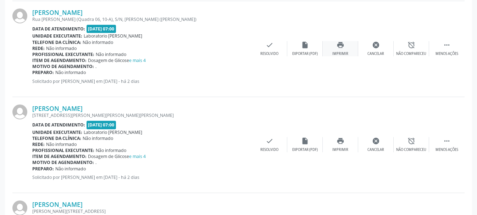
click at [337, 49] on icon "print" at bounding box center [341, 45] width 8 height 8
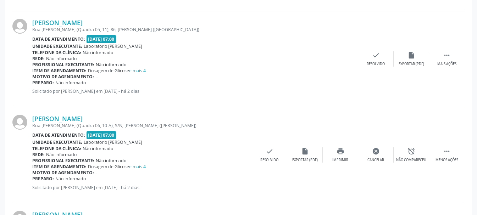
scroll to position [551, 0]
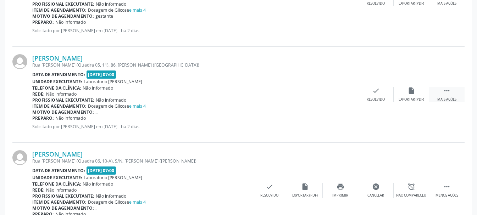
click at [444, 91] on icon "" at bounding box center [447, 91] width 8 height 8
click at [339, 98] on div "Imprimir" at bounding box center [341, 99] width 16 height 5
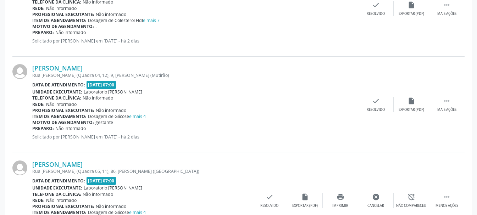
scroll to position [409, 0]
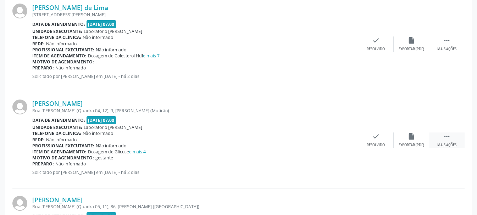
click at [447, 138] on icon "" at bounding box center [447, 137] width 8 height 8
click at [340, 143] on div "Imprimir" at bounding box center [341, 145] width 16 height 5
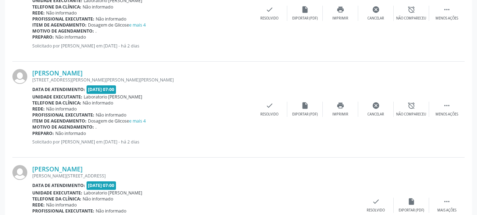
scroll to position [800, 0]
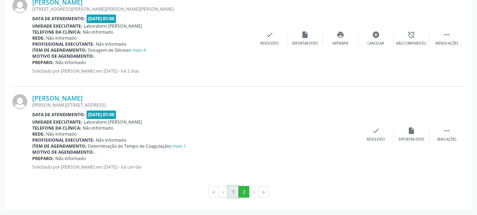
click at [235, 194] on button "1" at bounding box center [233, 192] width 11 height 12
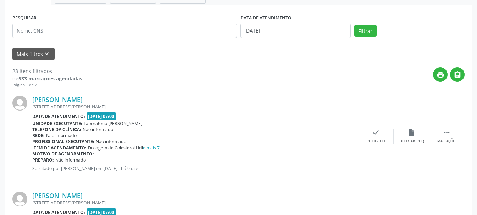
scroll to position [0, 0]
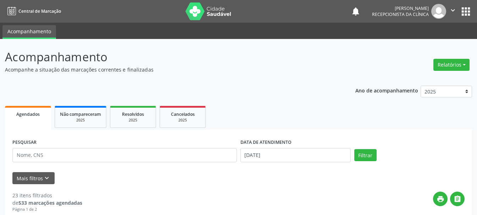
click at [451, 12] on icon "" at bounding box center [453, 10] width 8 height 8
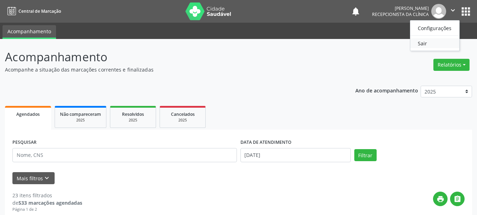
click at [432, 44] on link "Sair" at bounding box center [435, 43] width 49 height 10
